Goal: Task Accomplishment & Management: Manage account settings

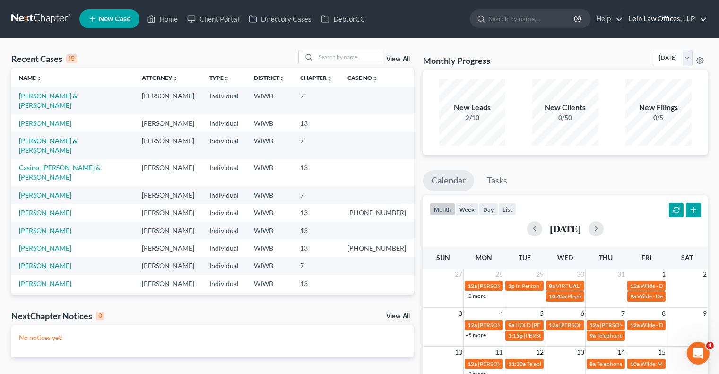
click at [679, 17] on link "Lein Law Offices, LLP" at bounding box center [665, 18] width 83 height 17
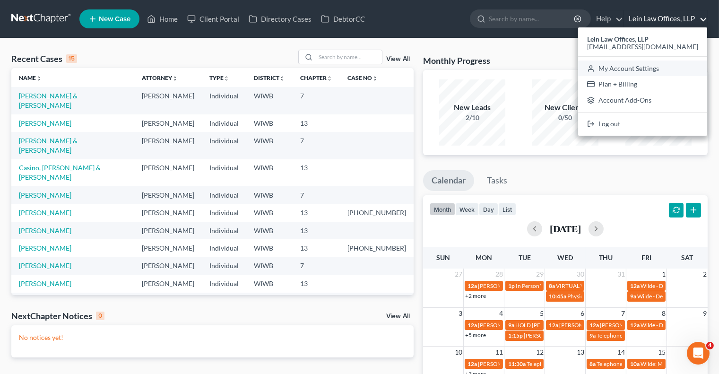
click at [645, 69] on link "My Account Settings" at bounding box center [642, 68] width 129 height 16
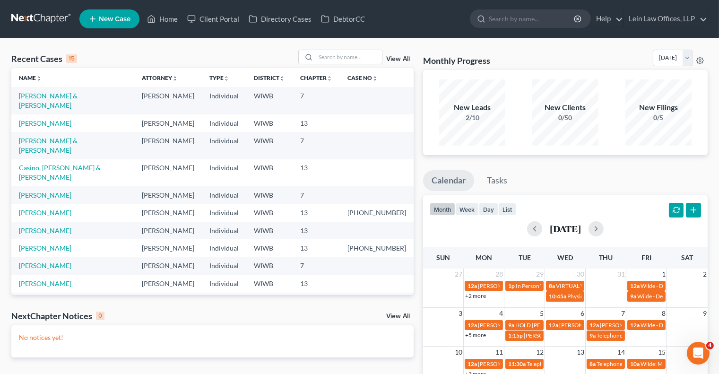
select select "23"
select select "52"
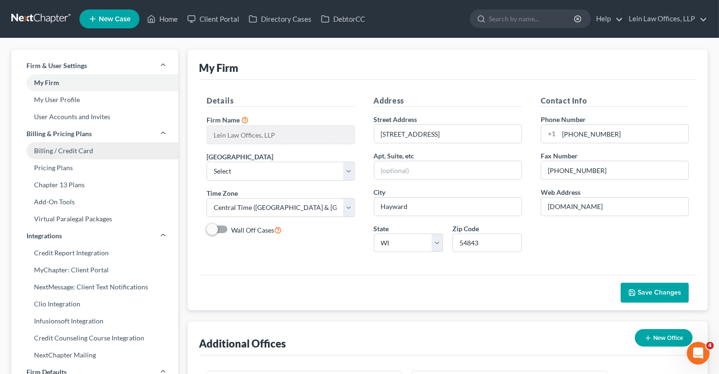
click at [56, 146] on link "Billing / Credit Card" at bounding box center [94, 150] width 167 height 17
select select "52"
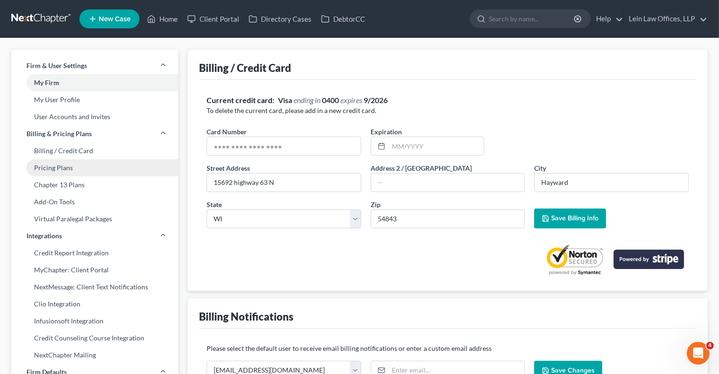
click at [61, 169] on link "Pricing Plans" at bounding box center [94, 167] width 167 height 17
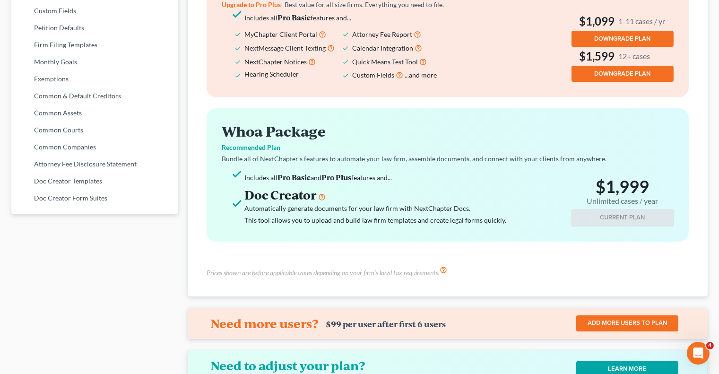
scroll to position [530, 0]
